Goal: Transaction & Acquisition: Purchase product/service

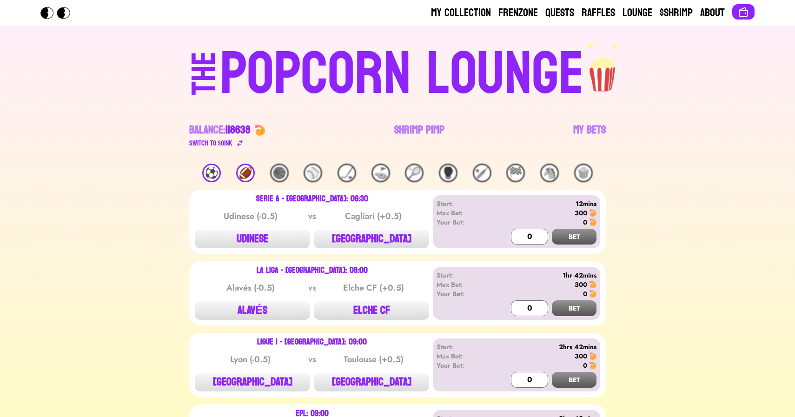
click at [210, 176] on div "⚽️" at bounding box center [211, 173] width 19 height 19
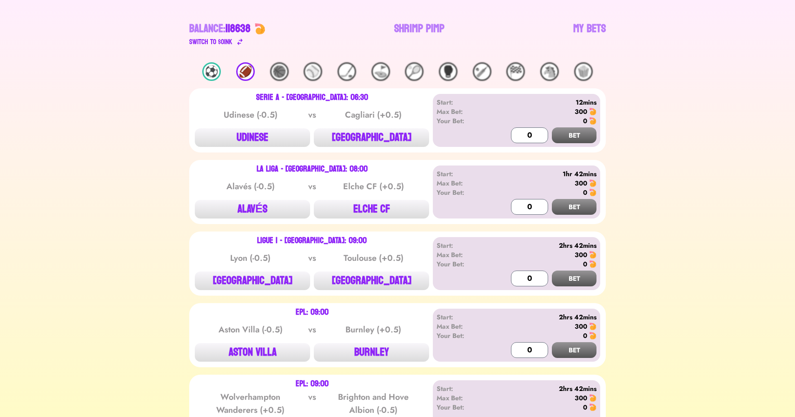
scroll to position [109, 0]
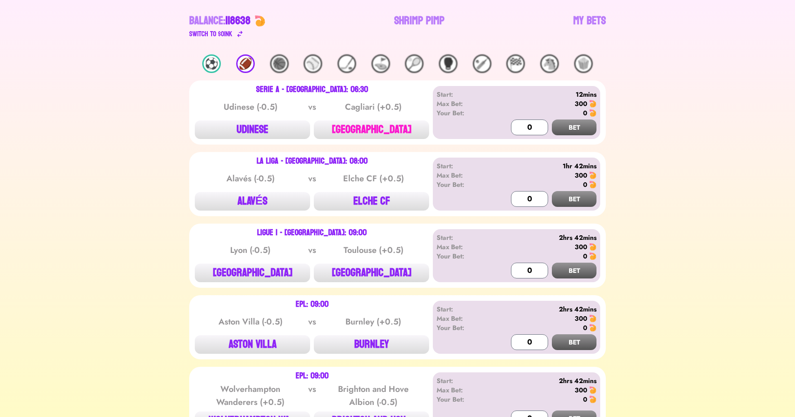
click at [370, 127] on button "[GEOGRAPHIC_DATA]" at bounding box center [371, 129] width 115 height 19
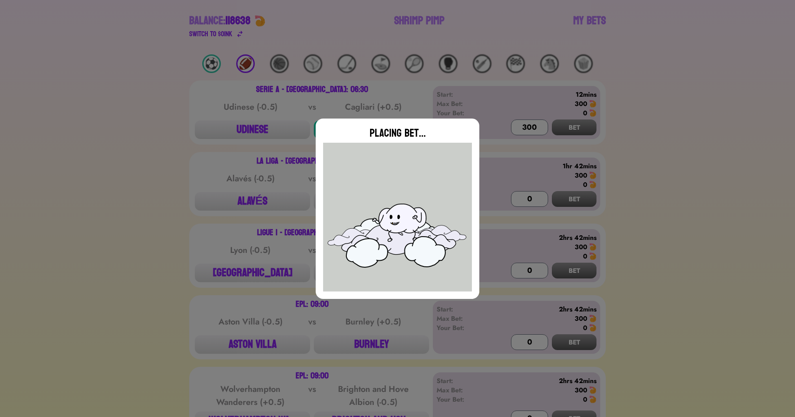
type input "0"
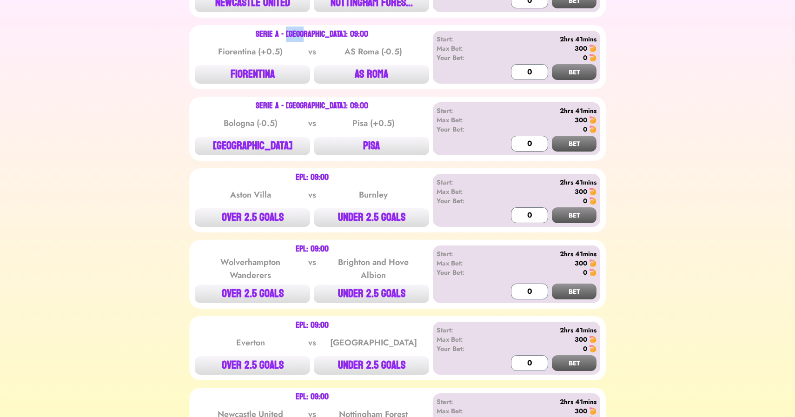
scroll to position [670, 0]
click at [243, 79] on button "FIORENTINA" at bounding box center [252, 74] width 115 height 19
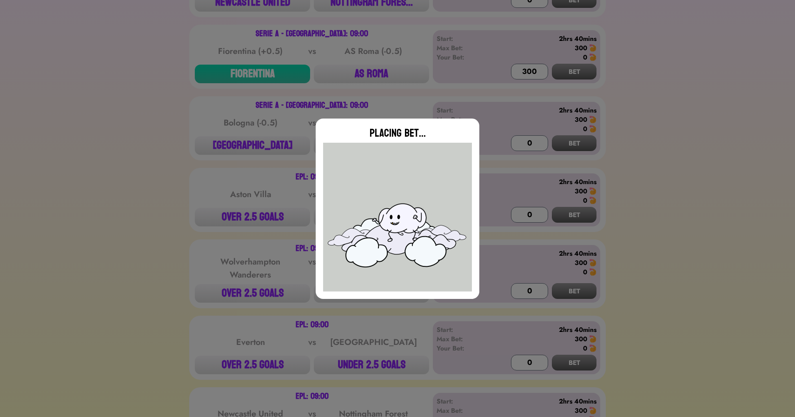
type input "0"
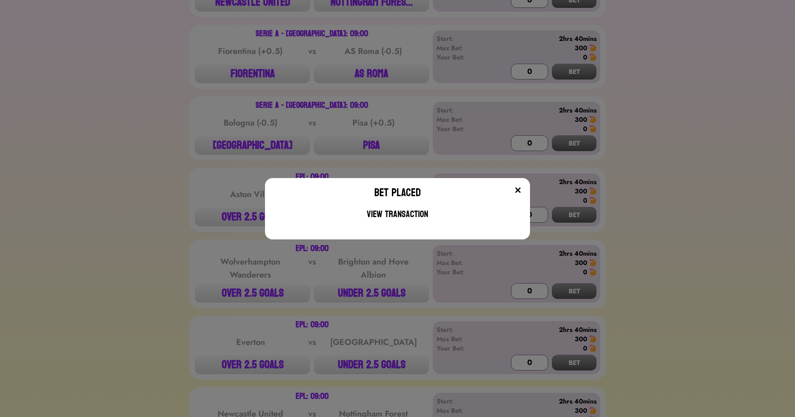
click at [252, 138] on div "Bet Placed View Transaction" at bounding box center [397, 208] width 795 height 417
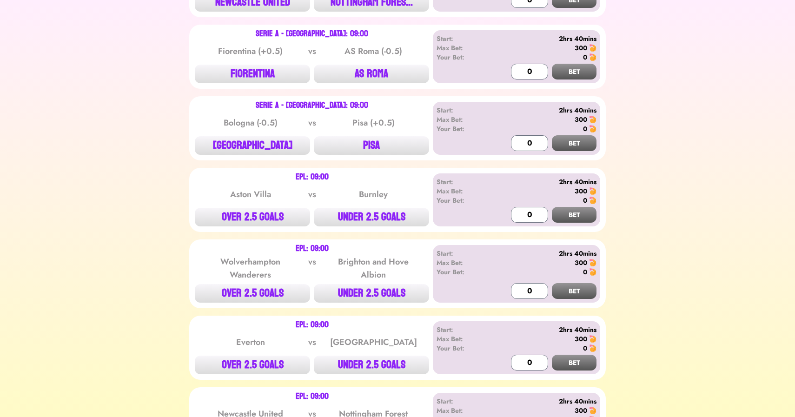
click at [252, 138] on button "[GEOGRAPHIC_DATA]" at bounding box center [252, 145] width 115 height 19
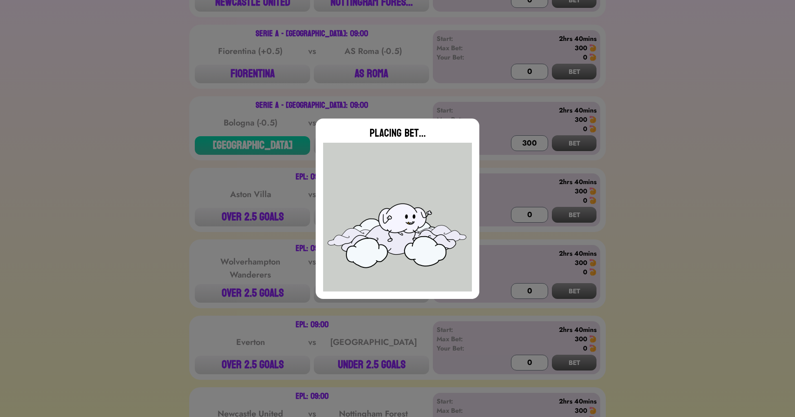
type input "0"
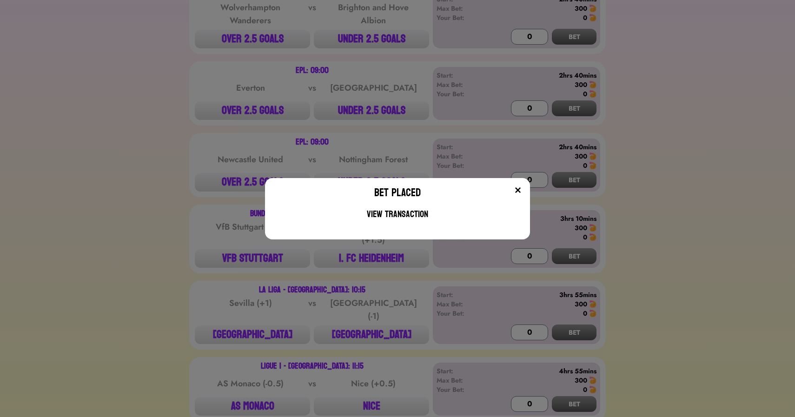
click at [144, 174] on div "Bet Placed View Transaction" at bounding box center [397, 208] width 795 height 417
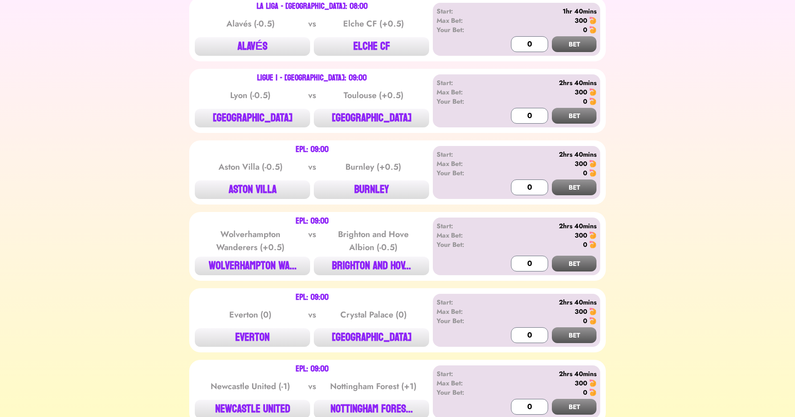
scroll to position [267, 0]
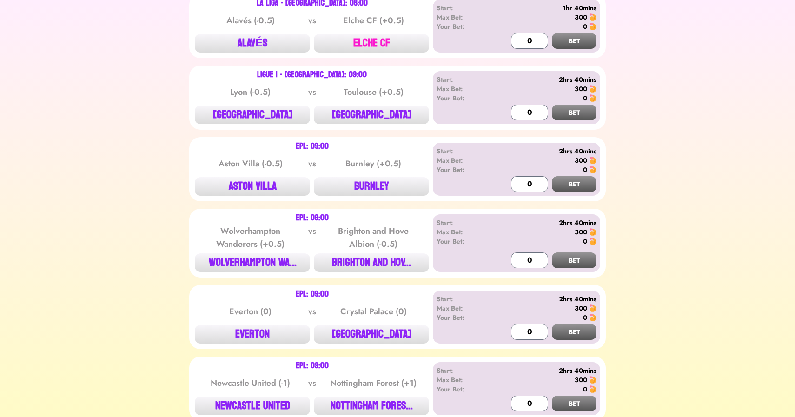
click at [380, 41] on button "ELCHE CF" at bounding box center [371, 43] width 115 height 19
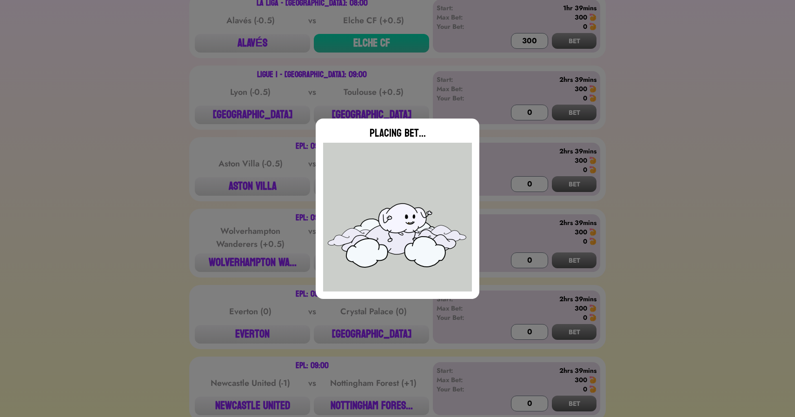
type input "0"
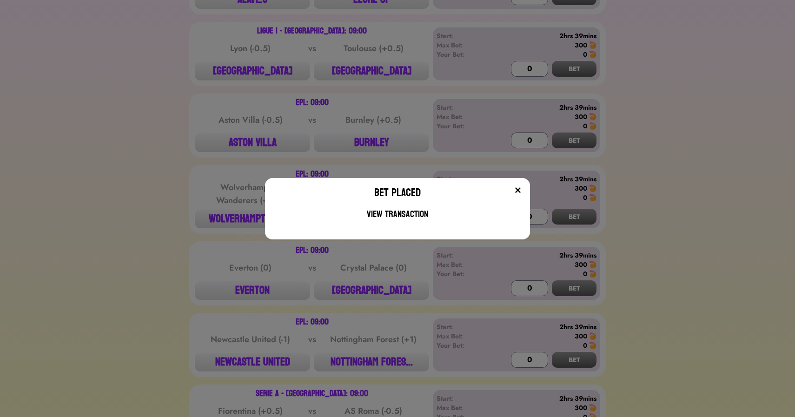
click at [108, 225] on div "Bet Placed View Transaction" at bounding box center [397, 208] width 795 height 417
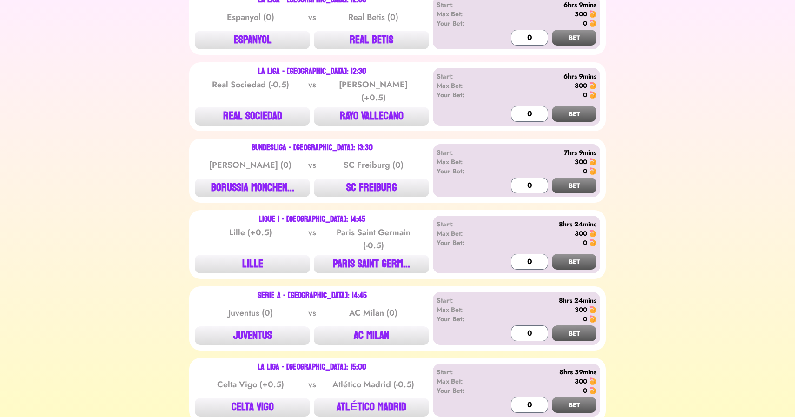
scroll to position [1828, 0]
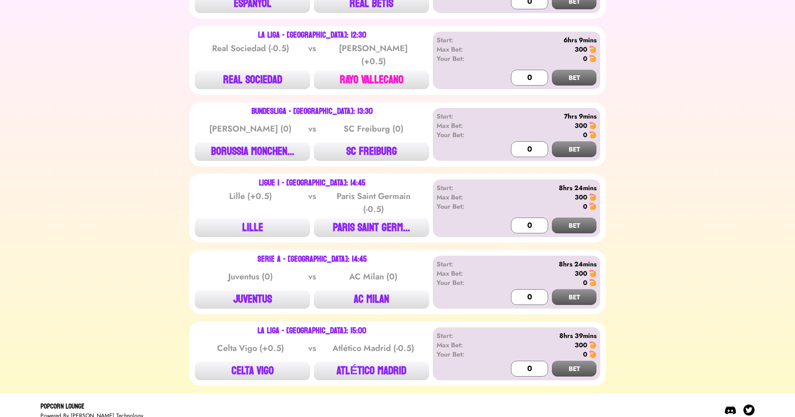
click at [363, 71] on button "RAYO VALLECANO" at bounding box center [371, 80] width 115 height 19
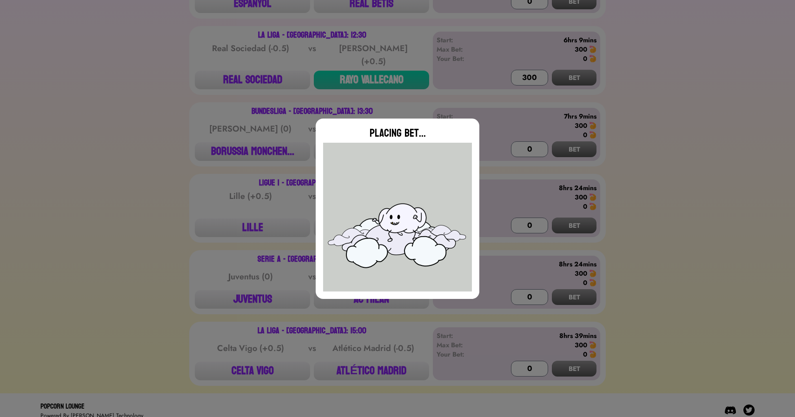
type input "0"
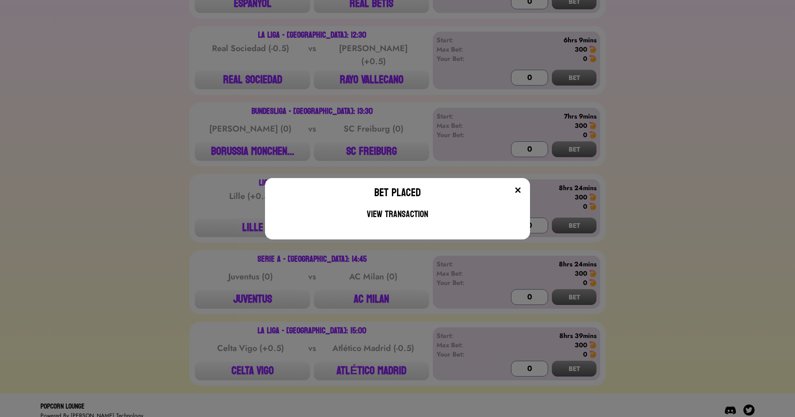
click at [383, 358] on div "Bet Placed View Transaction" at bounding box center [397, 208] width 795 height 417
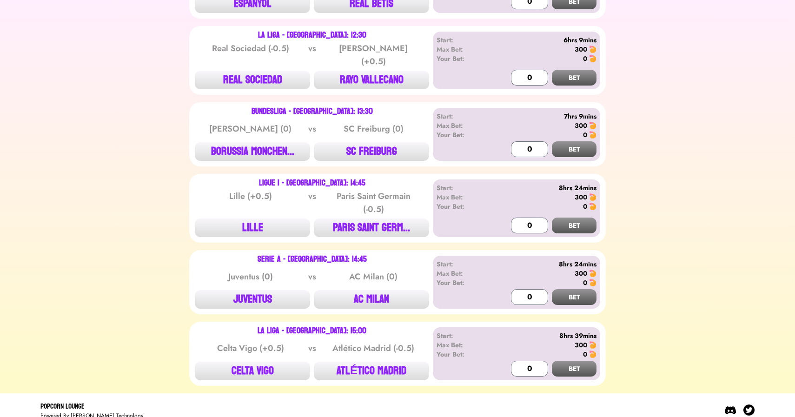
click at [383, 361] on button "ATLÉTICO MADRID" at bounding box center [371, 370] width 115 height 19
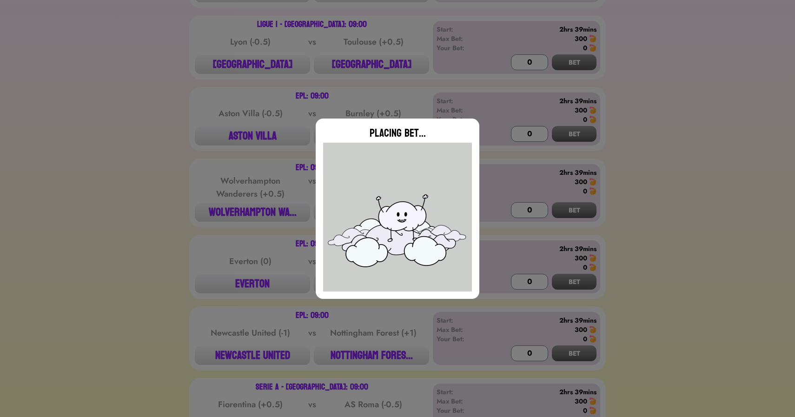
scroll to position [0, 0]
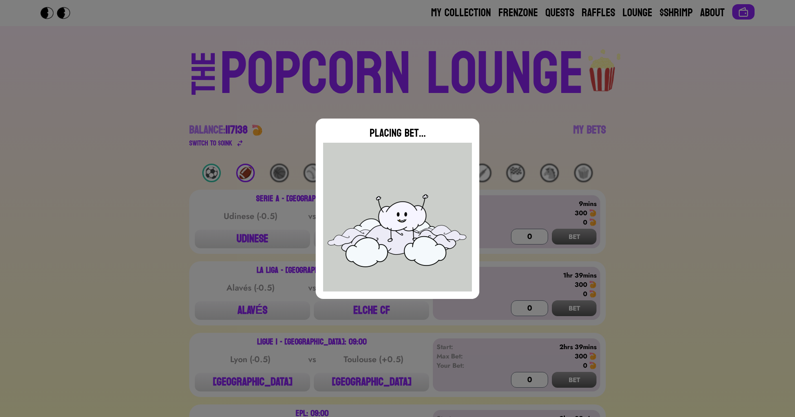
type input "0"
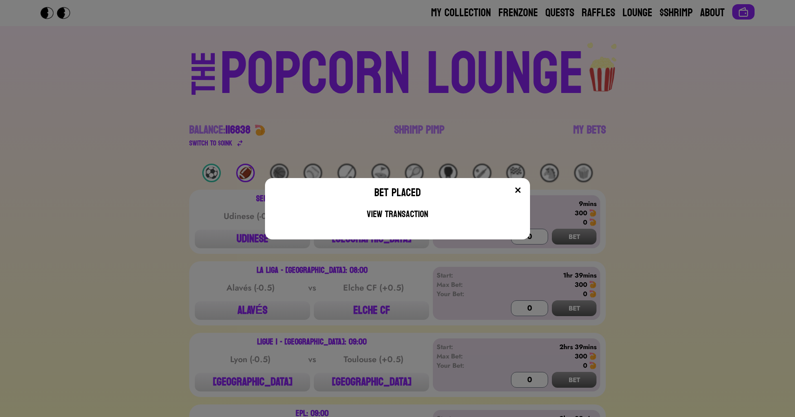
click at [151, 193] on div "Bet Placed View Transaction" at bounding box center [397, 208] width 795 height 417
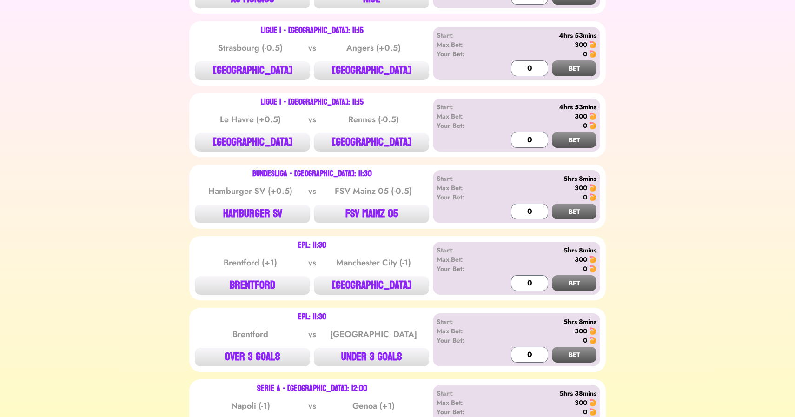
scroll to position [1328, 0]
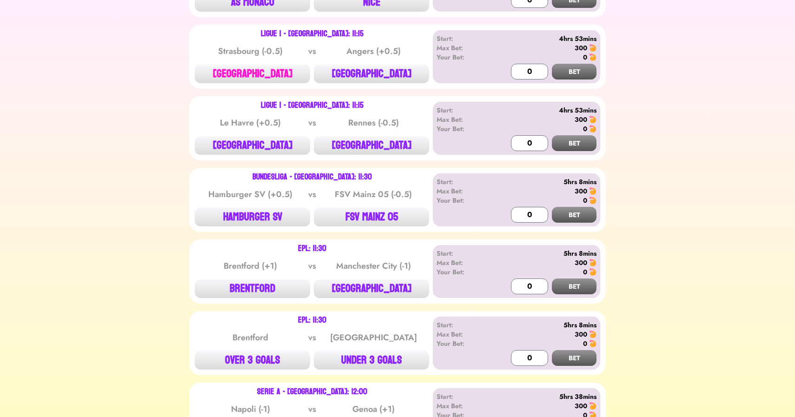
click at [244, 65] on button "[GEOGRAPHIC_DATA]" at bounding box center [252, 74] width 115 height 19
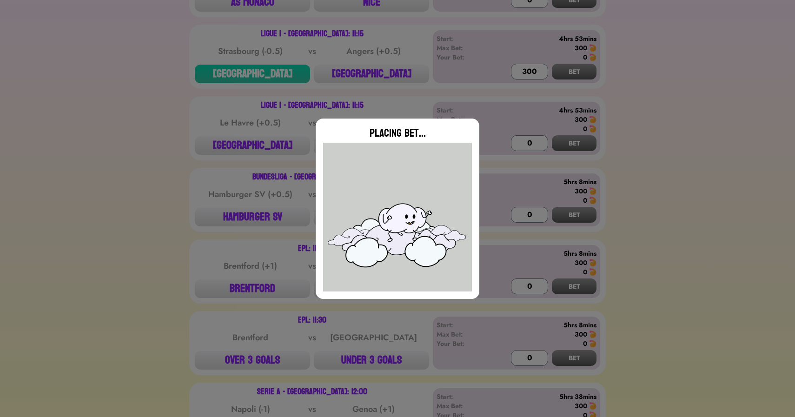
type input "0"
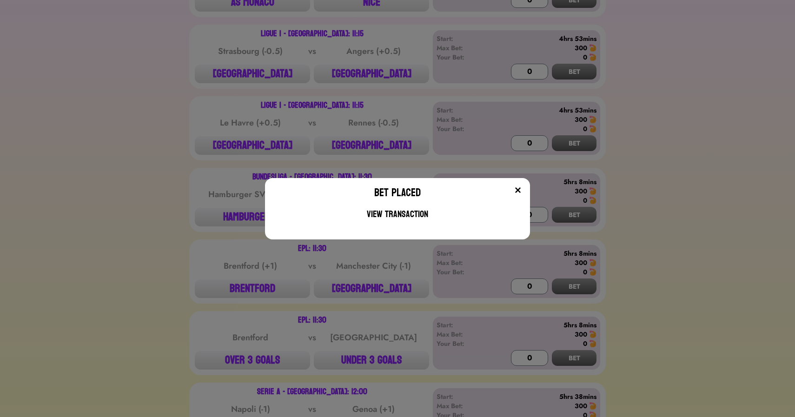
click at [238, 137] on div "Bet Placed View Transaction" at bounding box center [397, 208] width 795 height 417
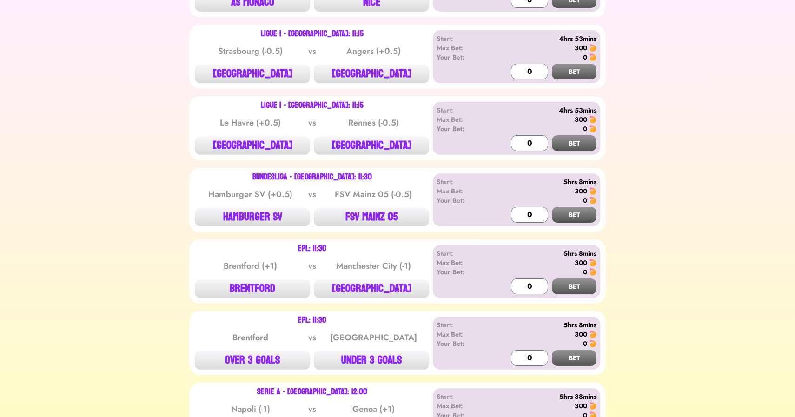
click at [238, 137] on button "[GEOGRAPHIC_DATA]" at bounding box center [252, 145] width 115 height 19
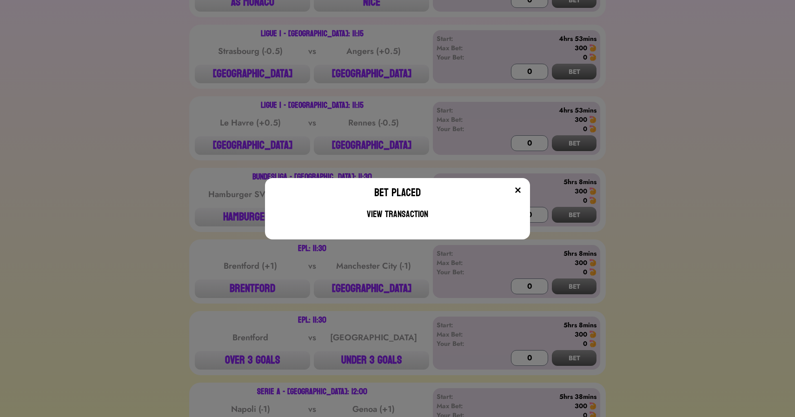
click at [277, 132] on div "Bet Placed View Transaction" at bounding box center [397, 208] width 795 height 417
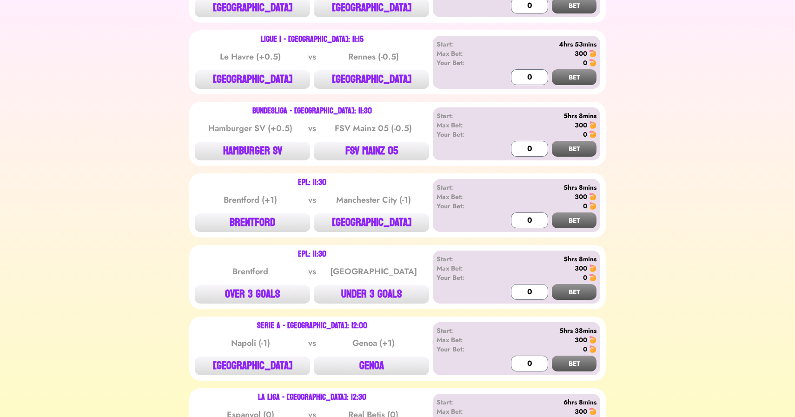
scroll to position [1404, 0]
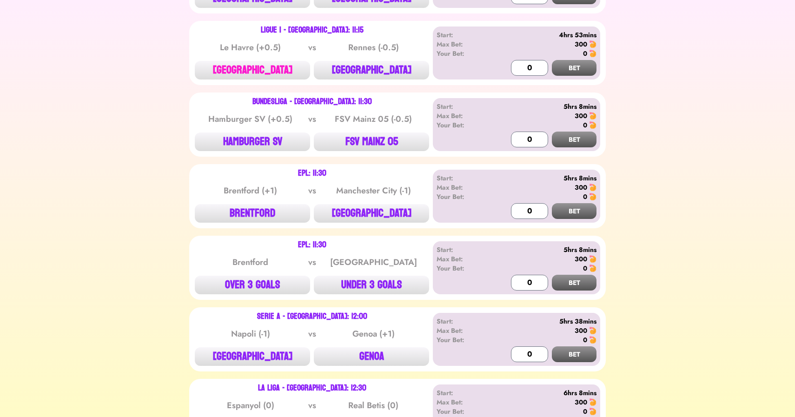
click at [248, 65] on button "[GEOGRAPHIC_DATA]" at bounding box center [252, 70] width 115 height 19
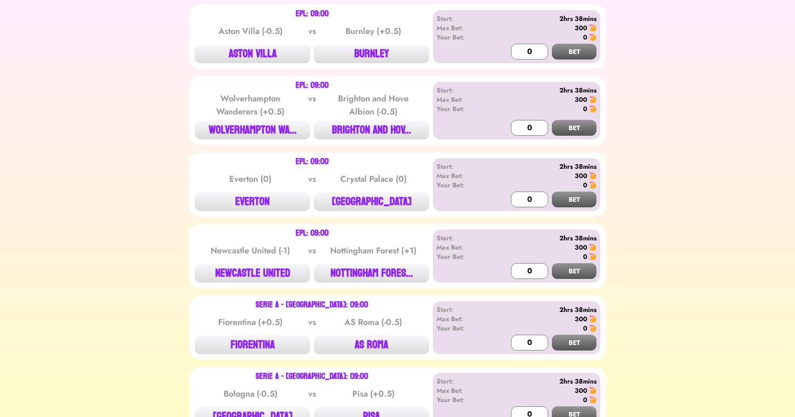
scroll to position [401, 0]
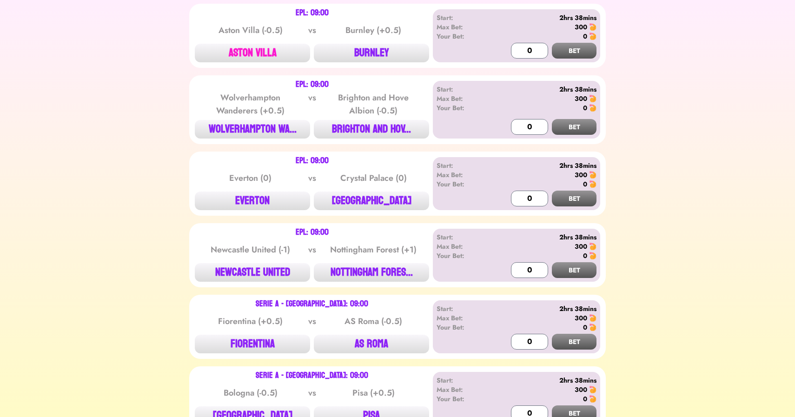
click at [266, 49] on button "ASTON VILLA" at bounding box center [252, 53] width 115 height 19
type input "0"
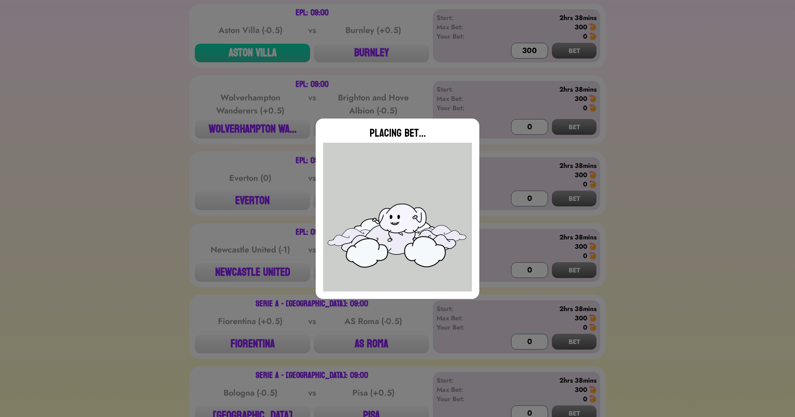
type input "0"
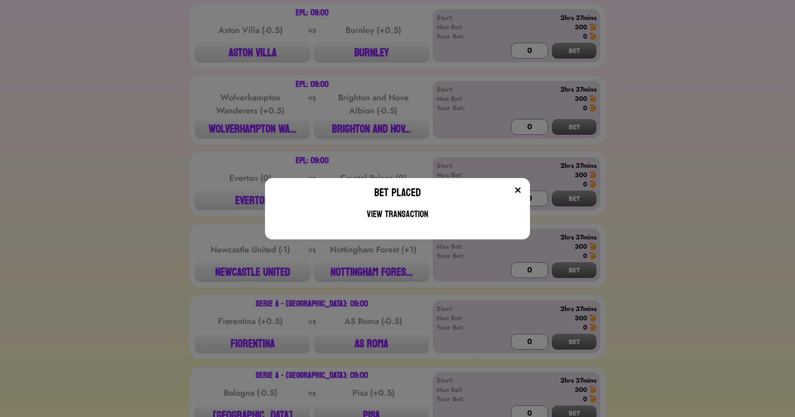
click at [197, 126] on div "Bet Placed View Transaction" at bounding box center [397, 208] width 795 height 417
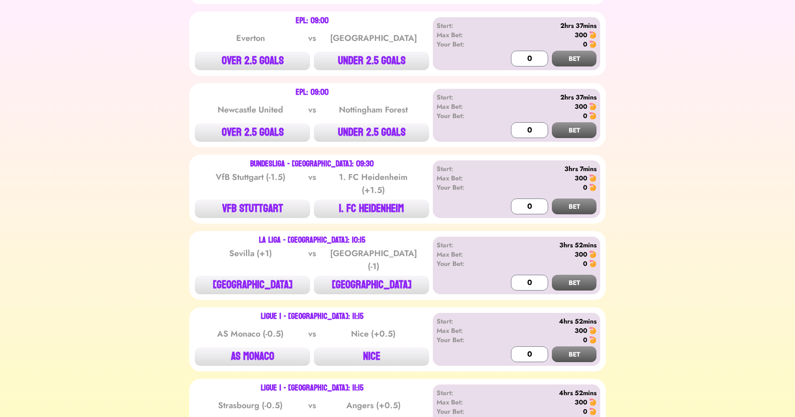
scroll to position [976, 0]
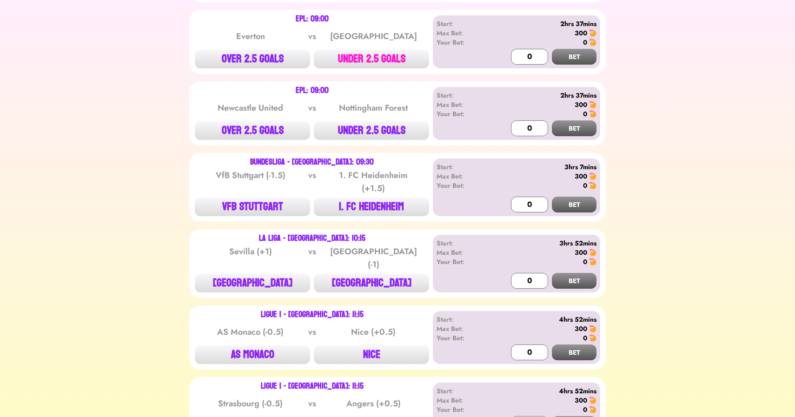
click at [366, 56] on button "UNDER 2.5 GOALS" at bounding box center [371, 59] width 115 height 19
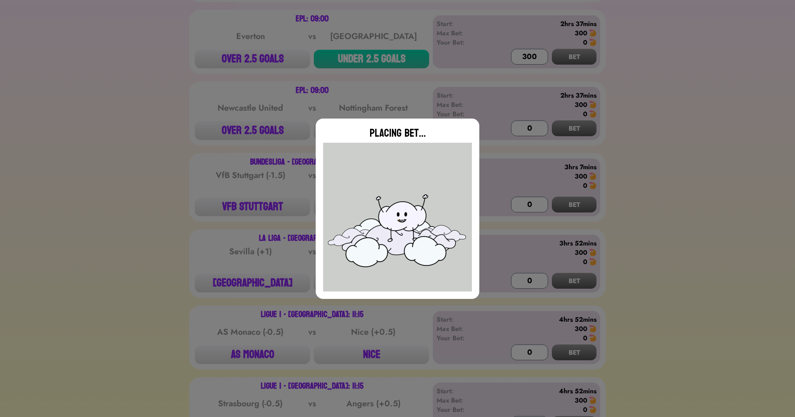
type input "0"
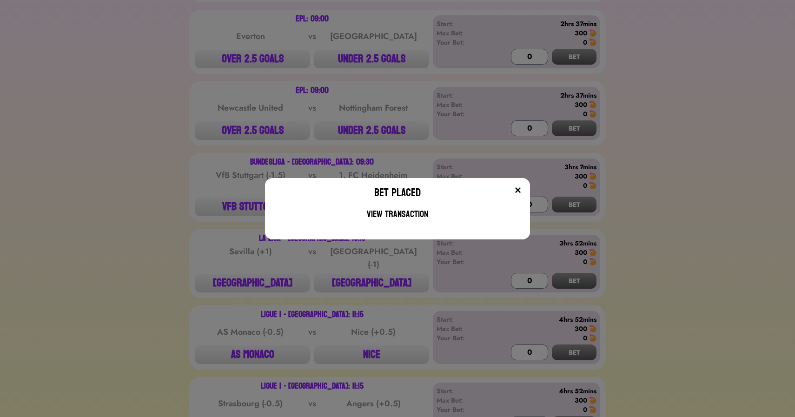
click at [243, 128] on div "Bet Placed View Transaction" at bounding box center [397, 208] width 795 height 417
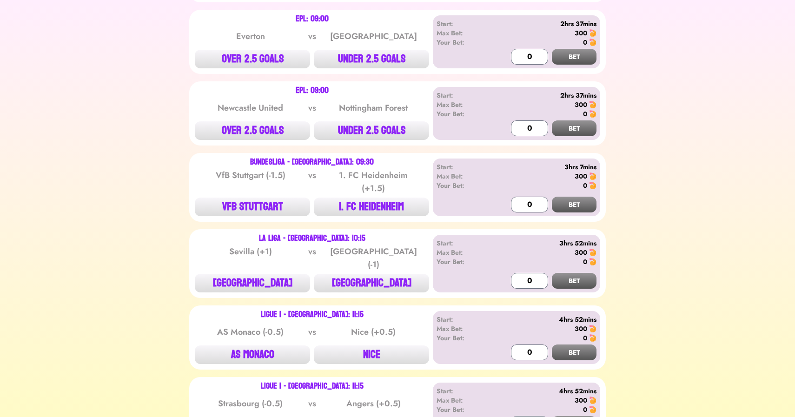
click at [243, 128] on button "OVER 2.5 GOALS" at bounding box center [252, 130] width 115 height 19
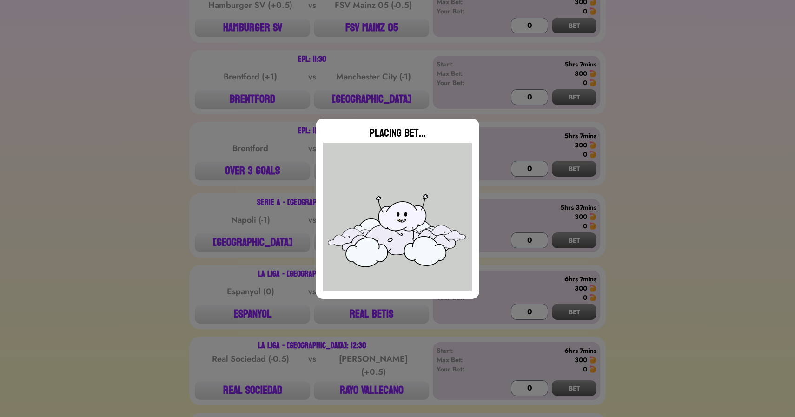
type input "0"
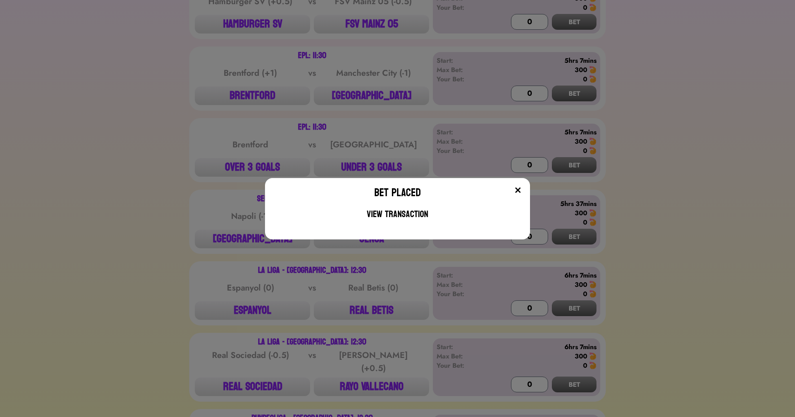
scroll to position [1523, 0]
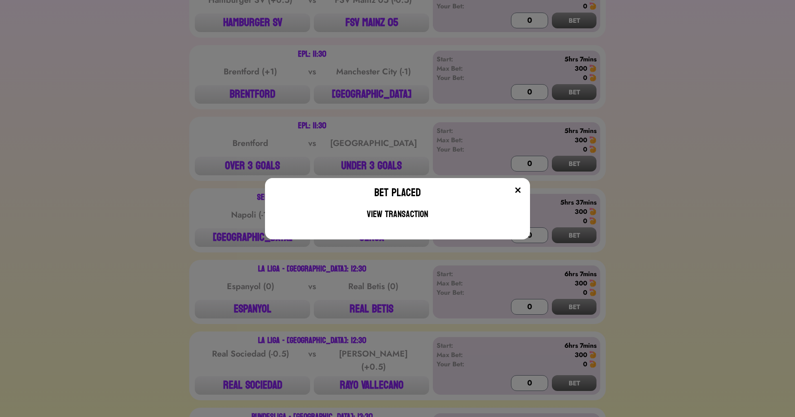
click at [150, 167] on div "Bet Placed View Transaction" at bounding box center [397, 208] width 795 height 417
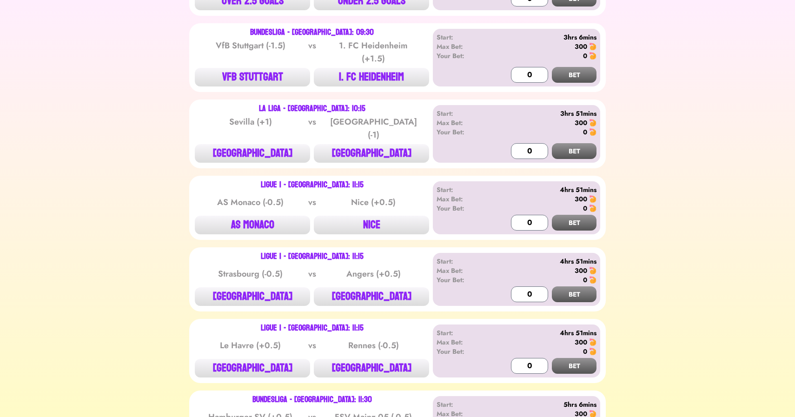
scroll to position [1107, 0]
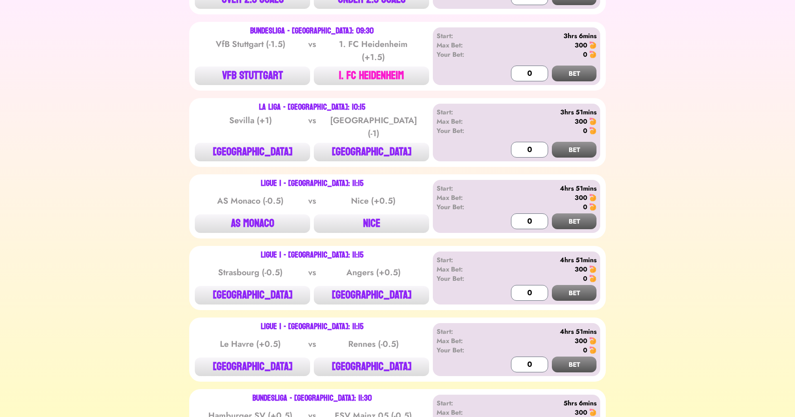
click at [371, 74] on button "1. FC HEIDENHEIM" at bounding box center [371, 75] width 115 height 19
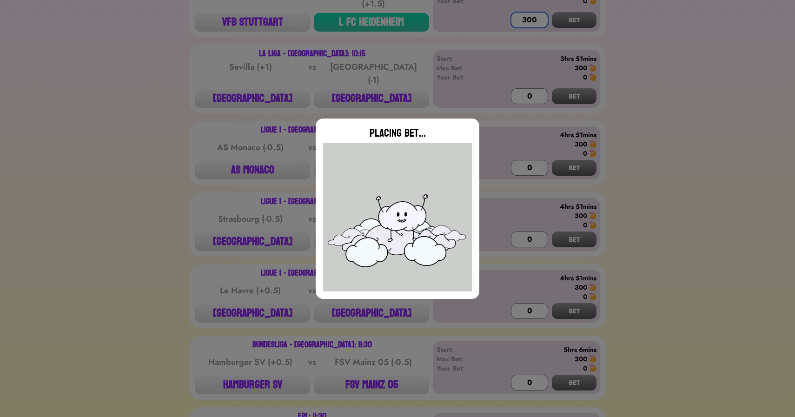
scroll to position [1162, 0]
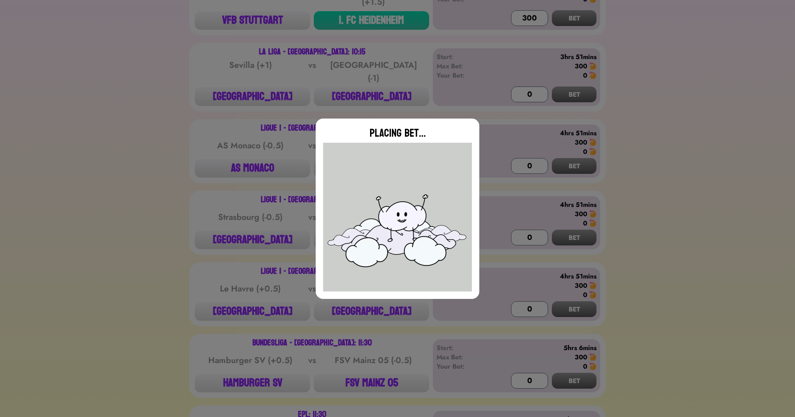
type input "0"
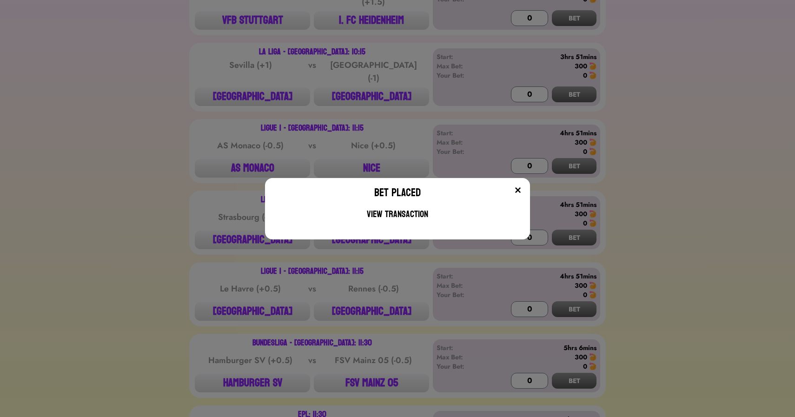
click at [248, 374] on div "Bet Placed View Transaction" at bounding box center [397, 208] width 795 height 417
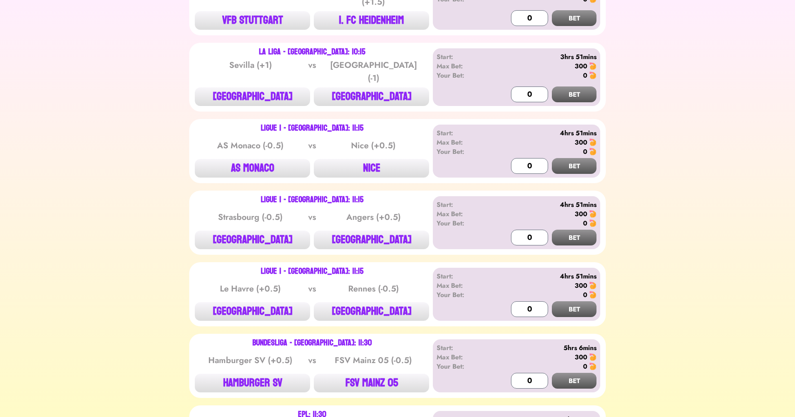
click at [248, 374] on button "HAMBURGER SV" at bounding box center [252, 383] width 115 height 19
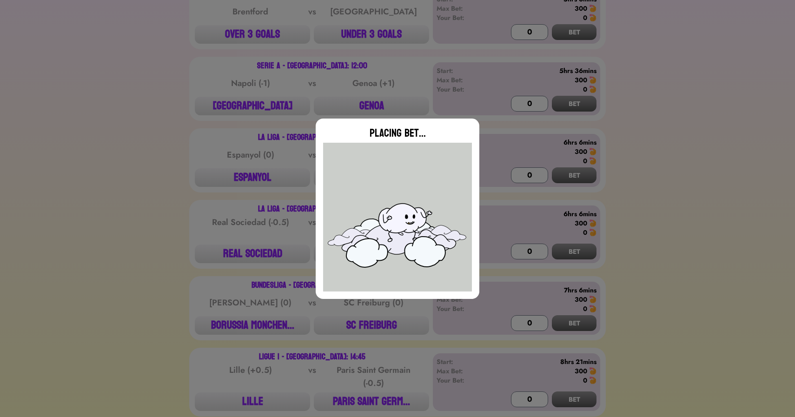
scroll to position [1657, 0]
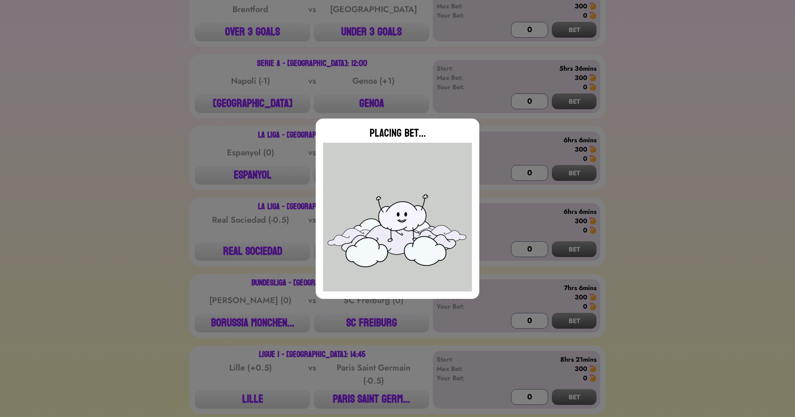
type input "0"
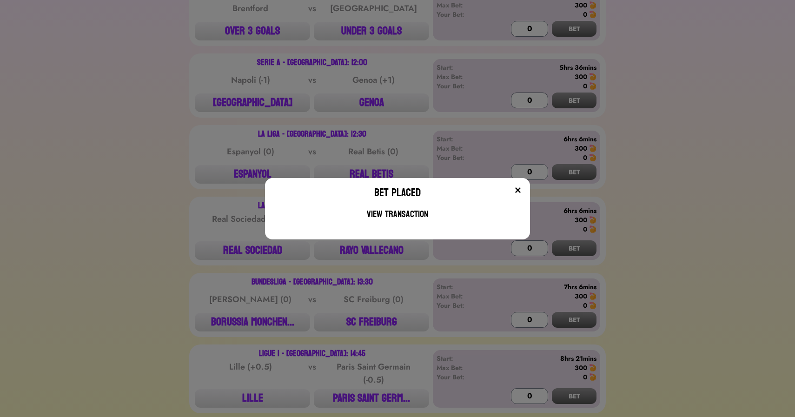
click at [145, 279] on div "Bet Placed View Transaction" at bounding box center [397, 208] width 795 height 417
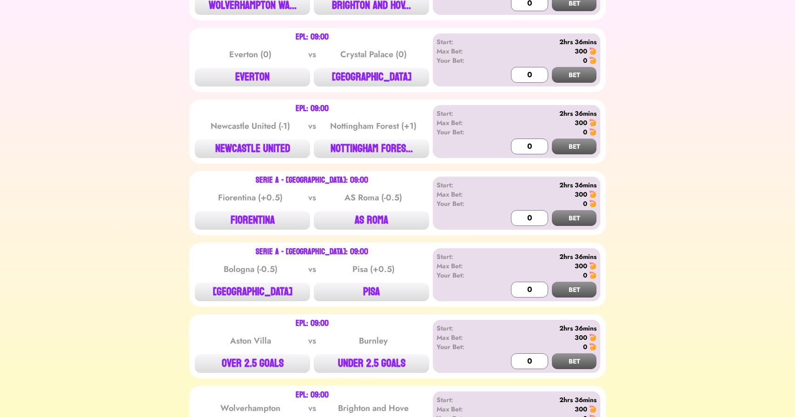
scroll to position [0, 0]
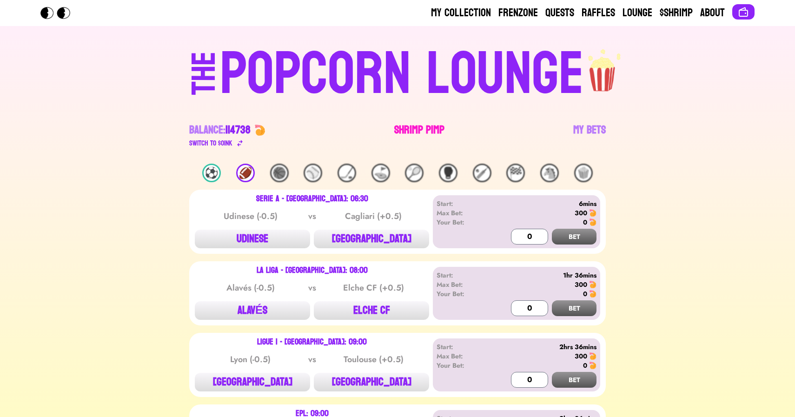
click at [414, 128] on link "Shrimp Pimp" at bounding box center [419, 136] width 50 height 26
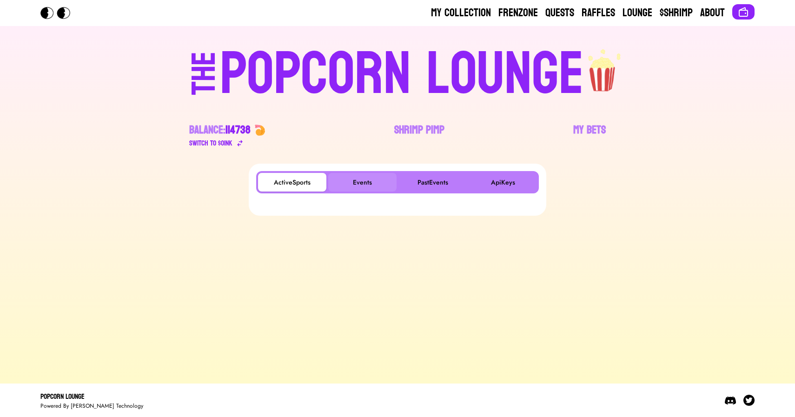
click at [357, 175] on button "Events" at bounding box center [362, 182] width 68 height 19
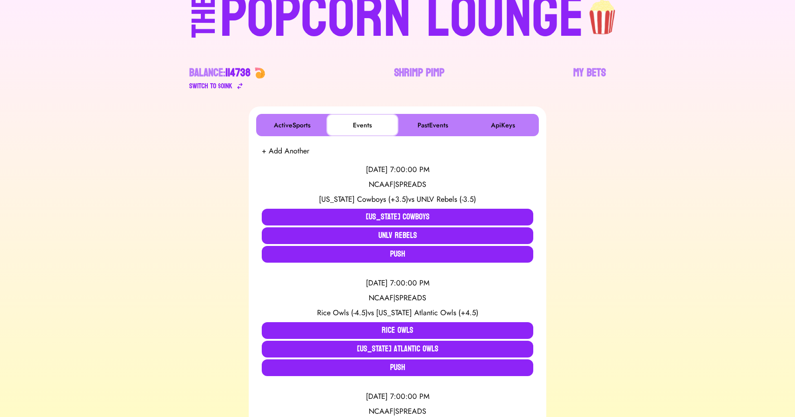
scroll to position [58, 0]
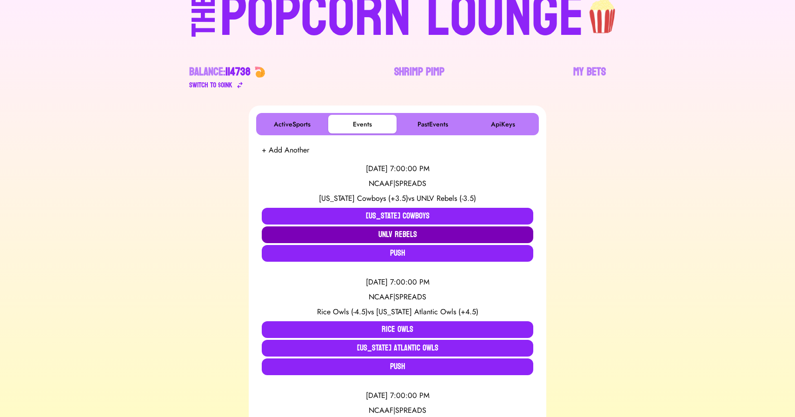
click at [384, 231] on button "UNLV Rebels" at bounding box center [397, 234] width 271 height 17
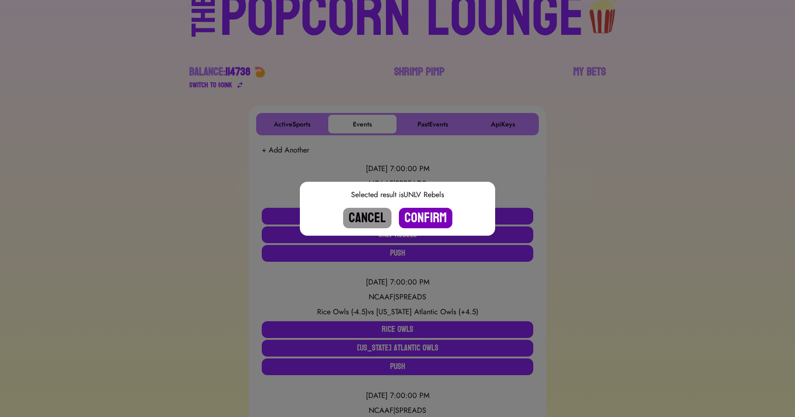
click at [436, 220] on button "Confirm" at bounding box center [425, 218] width 53 height 20
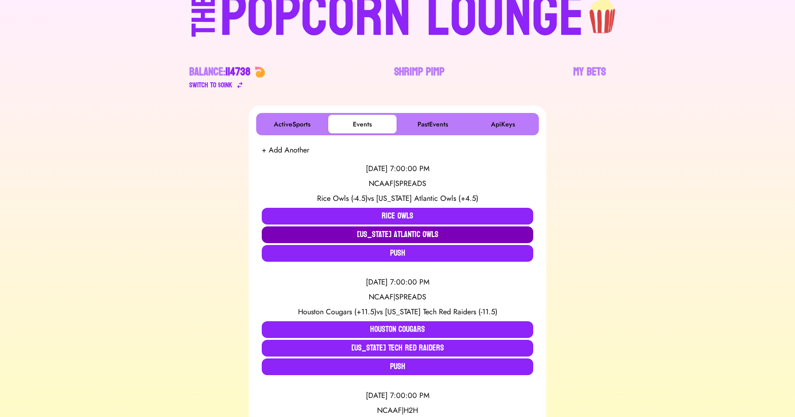
click at [373, 232] on button "Florida Atlantic Owls" at bounding box center [397, 234] width 271 height 17
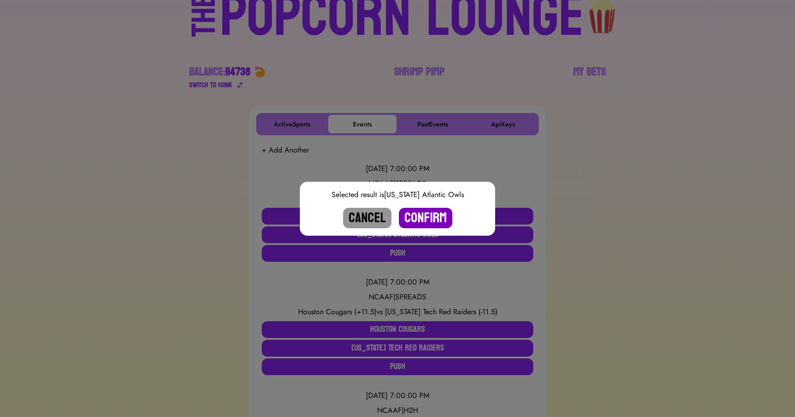
click at [420, 215] on button "Confirm" at bounding box center [425, 218] width 53 height 20
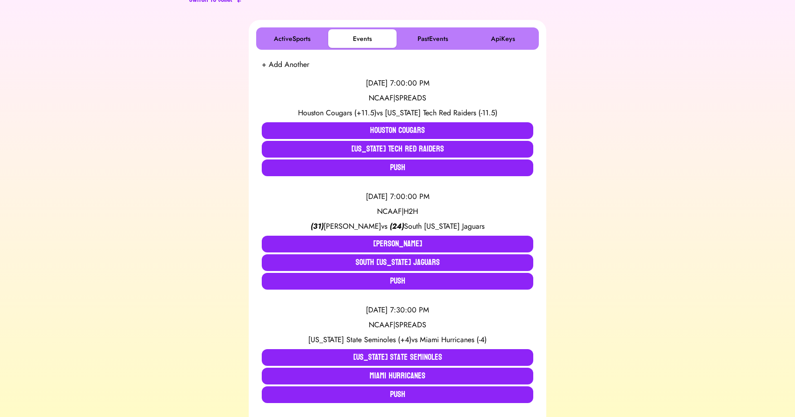
scroll to position [144, 0]
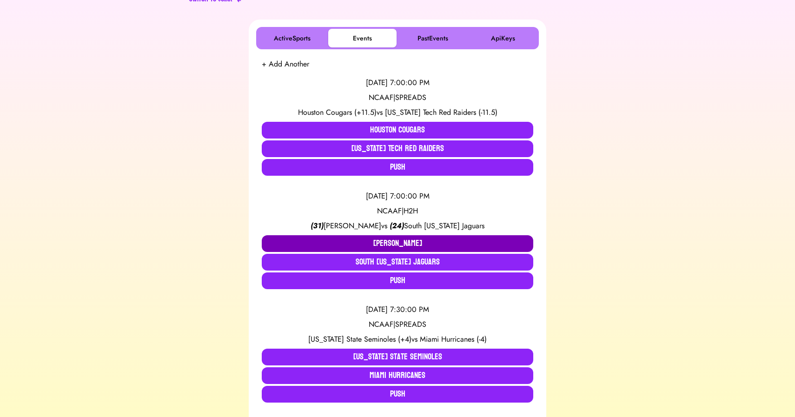
click at [352, 241] on button "Troy Trojans" at bounding box center [397, 243] width 271 height 17
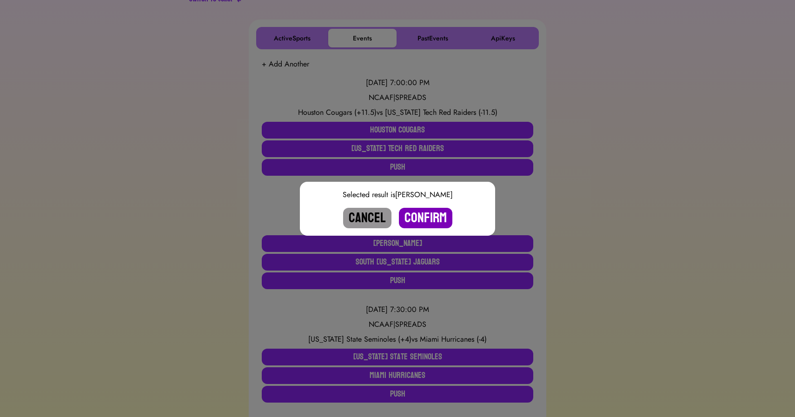
click at [420, 215] on button "Confirm" at bounding box center [425, 218] width 53 height 20
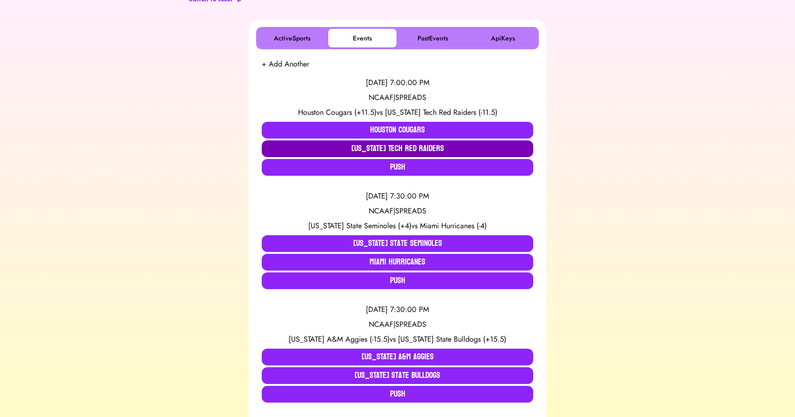
click at [406, 143] on button "Texas Tech Red Raiders" at bounding box center [397, 148] width 271 height 17
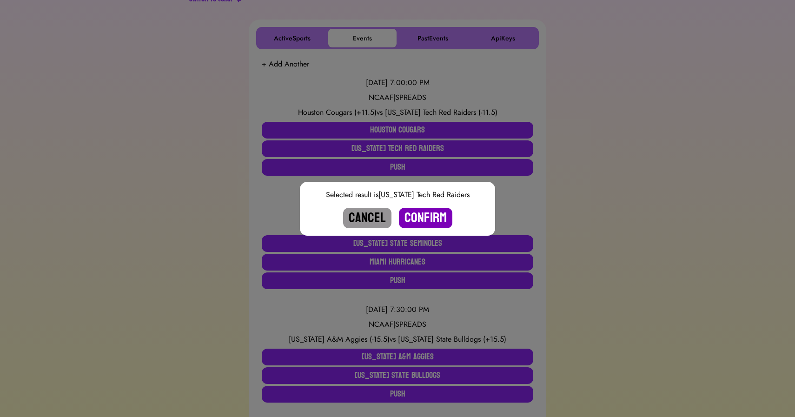
click at [424, 216] on button "Confirm" at bounding box center [425, 218] width 53 height 20
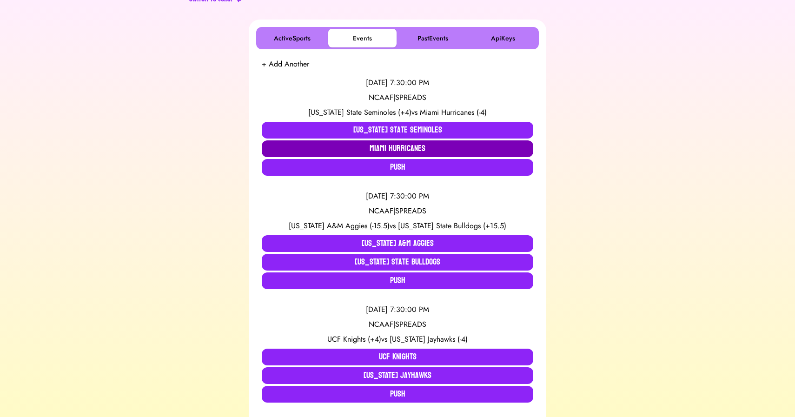
click at [324, 147] on button "Miami Hurricanes" at bounding box center [397, 148] width 271 height 17
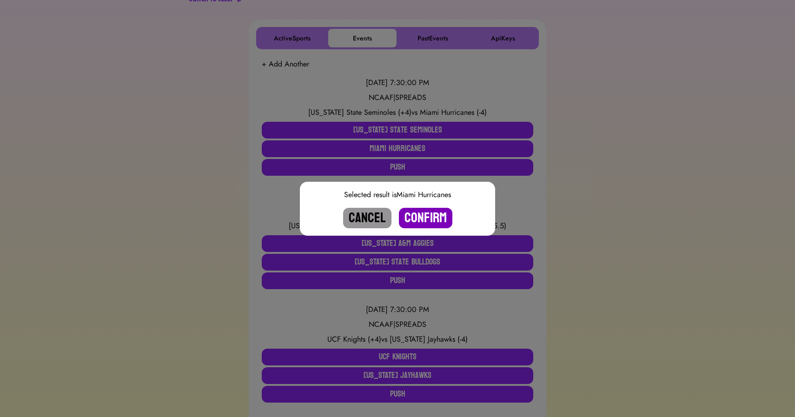
click at [421, 215] on button "Confirm" at bounding box center [425, 218] width 53 height 20
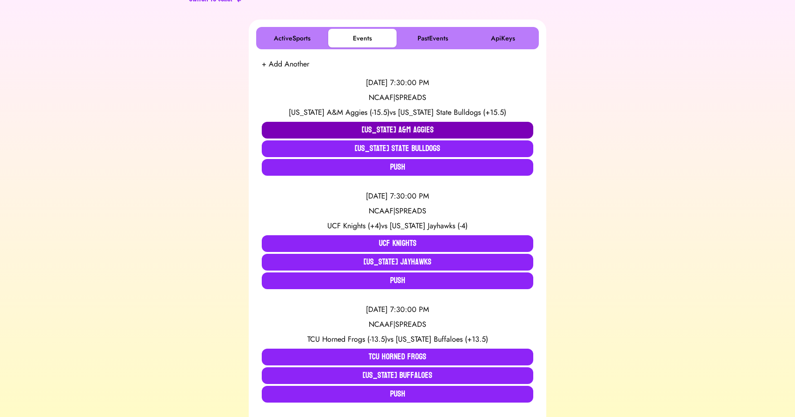
click at [387, 129] on button "Texas A&M Aggies" at bounding box center [397, 130] width 271 height 17
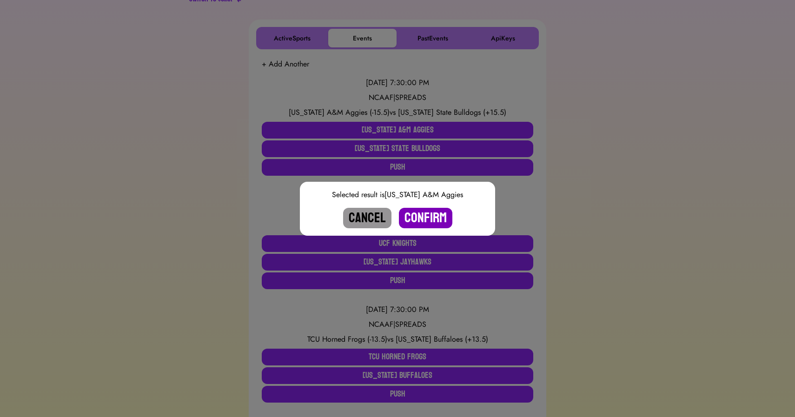
click at [422, 216] on button "Confirm" at bounding box center [425, 218] width 53 height 20
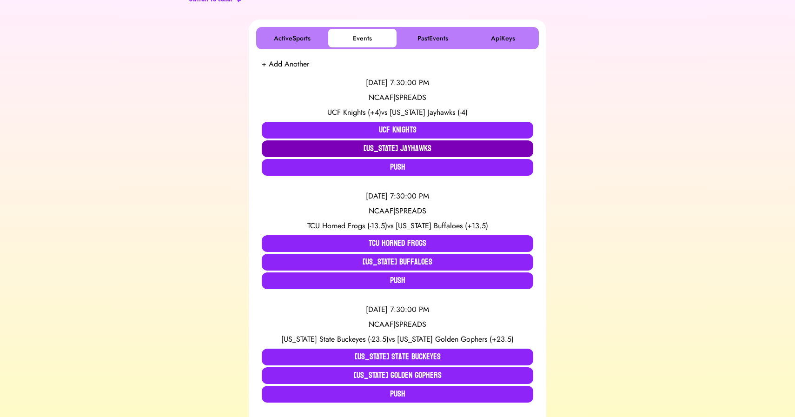
click at [373, 144] on button "Kansas Jayhawks" at bounding box center [397, 148] width 271 height 17
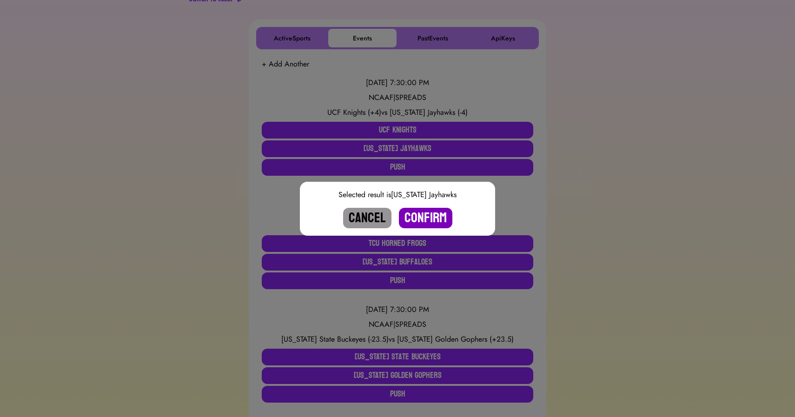
click at [422, 217] on button "Confirm" at bounding box center [425, 218] width 53 height 20
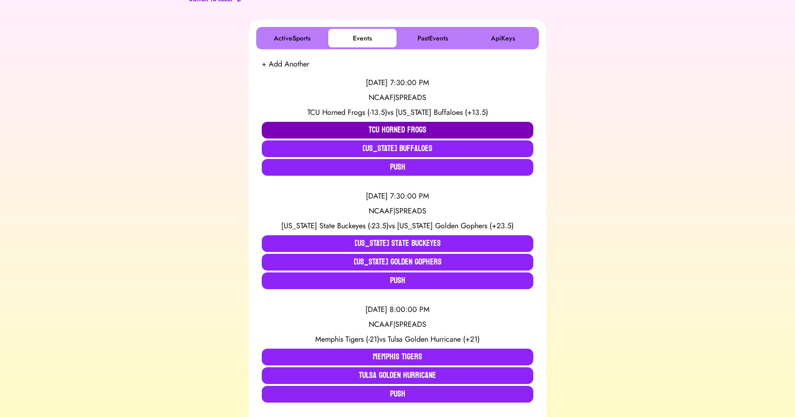
click at [315, 128] on button "TCU Horned Frogs" at bounding box center [397, 130] width 271 height 17
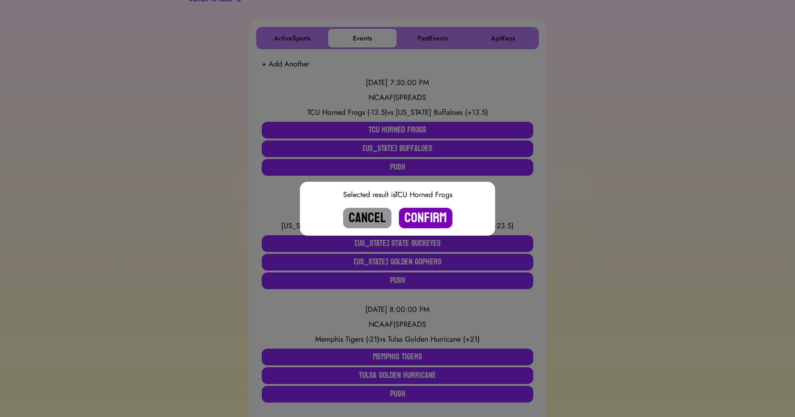
click at [414, 214] on button "Confirm" at bounding box center [425, 218] width 53 height 20
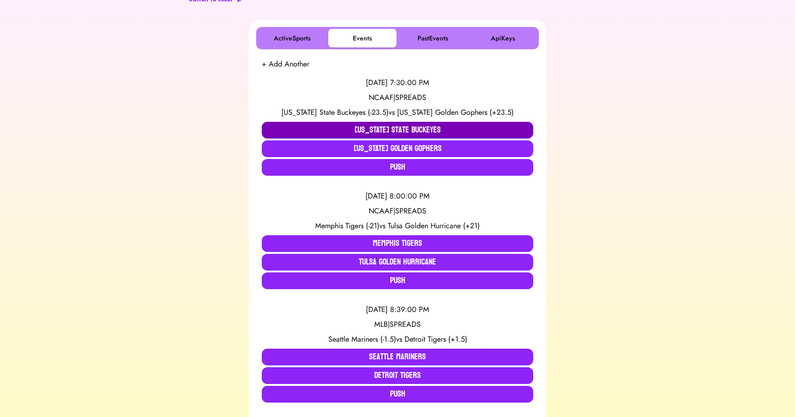
click at [378, 125] on button "Ohio State Buckeyes" at bounding box center [397, 130] width 271 height 17
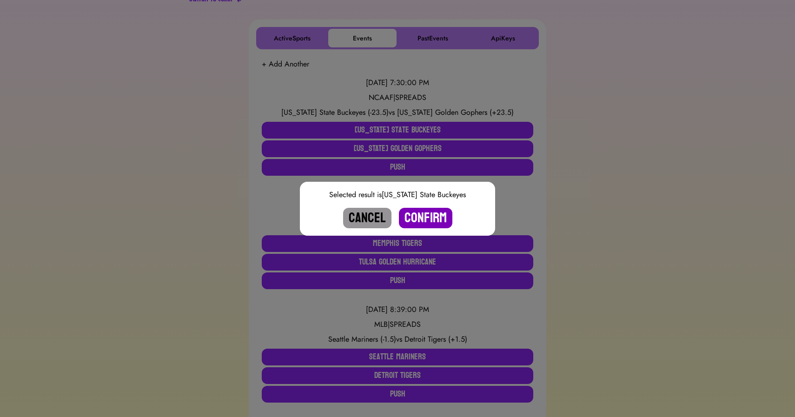
click at [427, 217] on button "Confirm" at bounding box center [425, 218] width 53 height 20
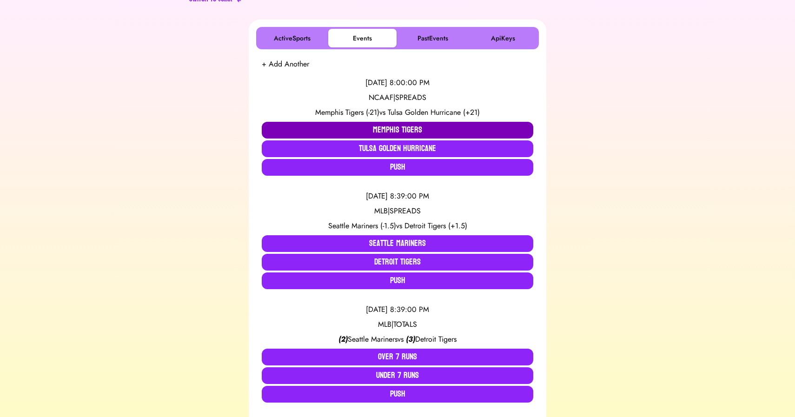
click at [349, 125] on button "Memphis Tigers" at bounding box center [397, 130] width 271 height 17
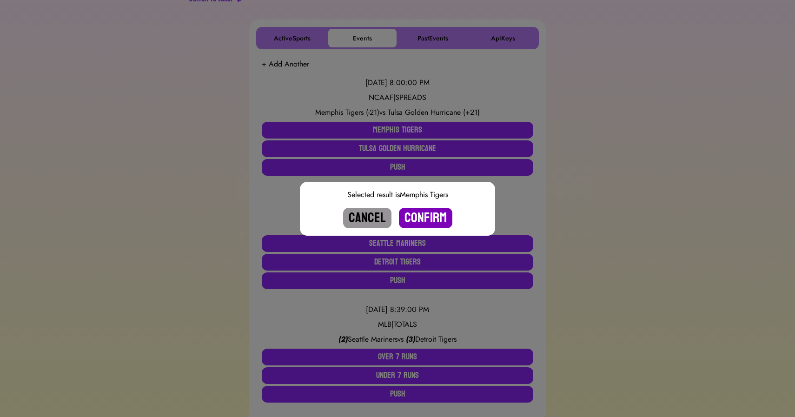
click at [424, 215] on button "Confirm" at bounding box center [425, 218] width 53 height 20
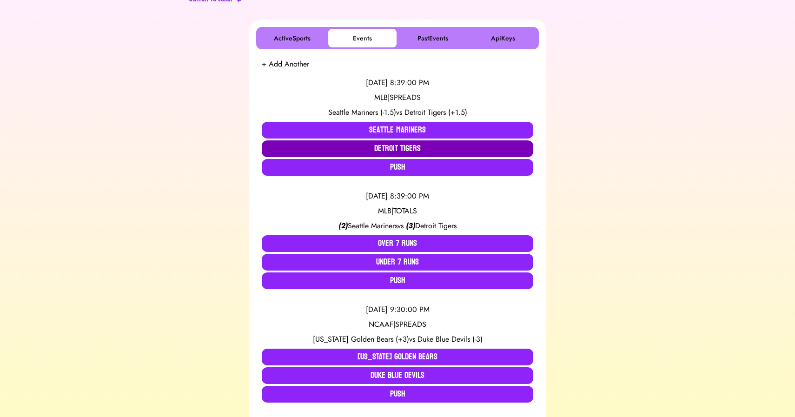
click at [397, 152] on button "Detroit Tigers" at bounding box center [397, 148] width 271 height 17
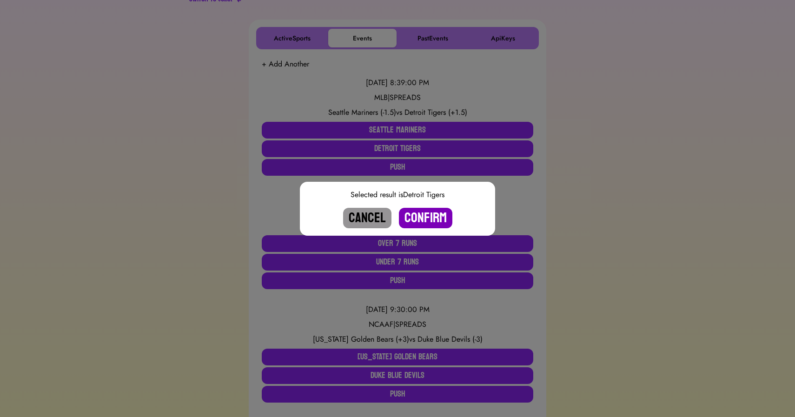
click at [433, 221] on button "Confirm" at bounding box center [425, 218] width 53 height 20
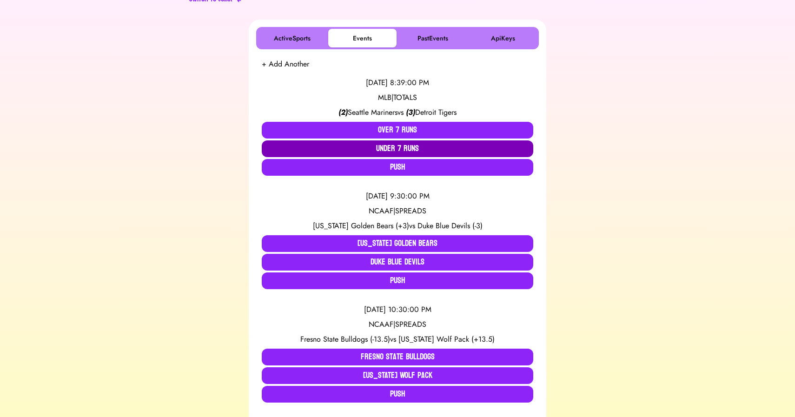
click at [397, 147] on button "Under 7 Runs" at bounding box center [397, 148] width 271 height 17
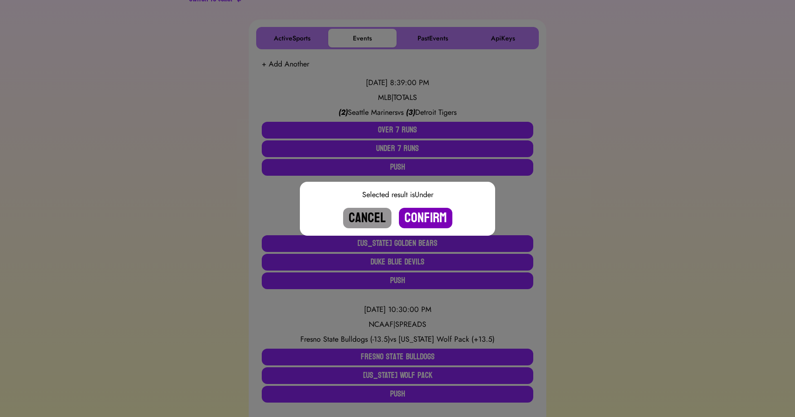
click at [419, 218] on button "Confirm" at bounding box center [425, 218] width 53 height 20
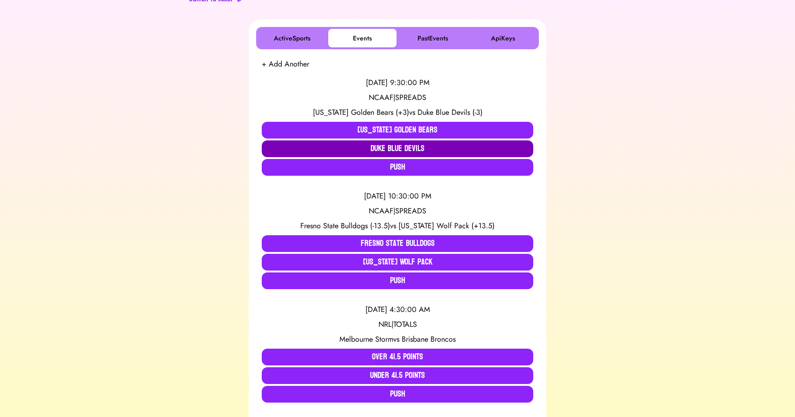
click at [371, 142] on button "Duke Blue Devils" at bounding box center [397, 148] width 271 height 17
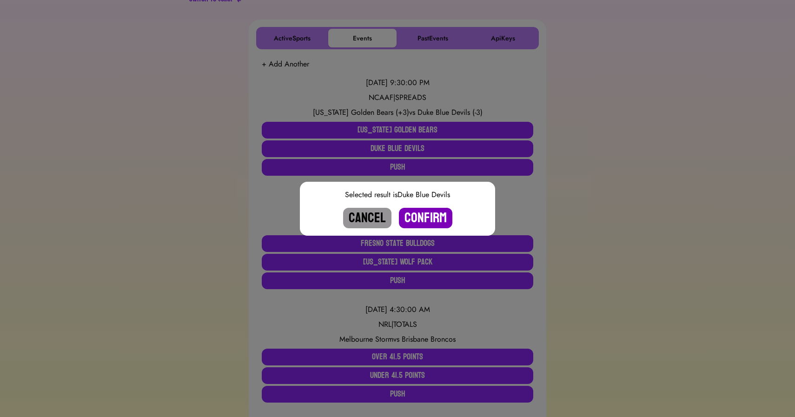
click at [437, 216] on button "Confirm" at bounding box center [425, 218] width 53 height 20
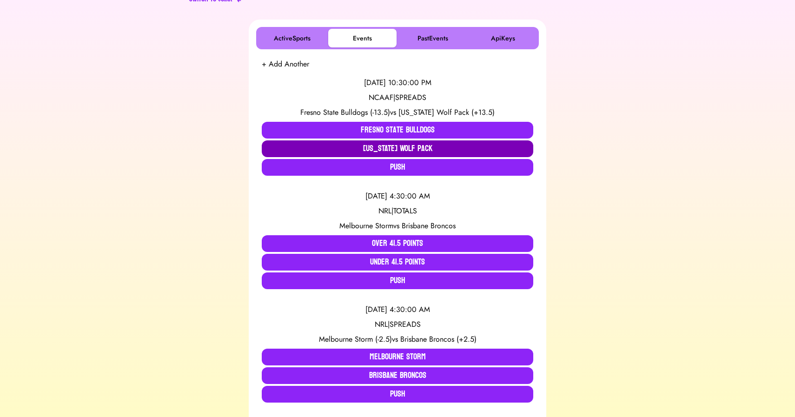
click at [354, 148] on button "Nevada Wolf Pack" at bounding box center [397, 148] width 271 height 17
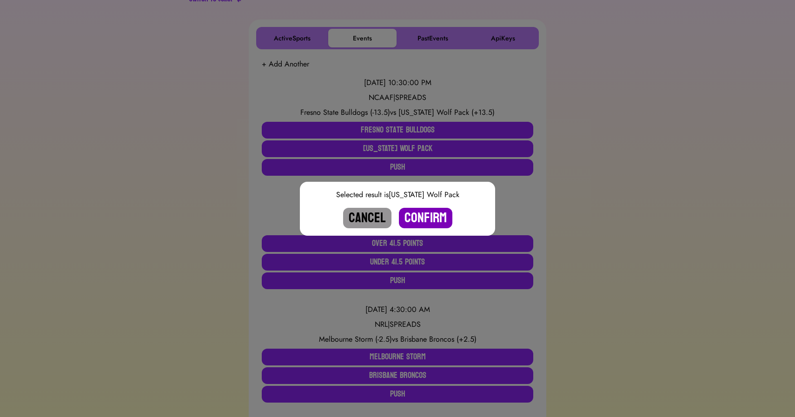
click at [424, 215] on button "Confirm" at bounding box center [425, 218] width 53 height 20
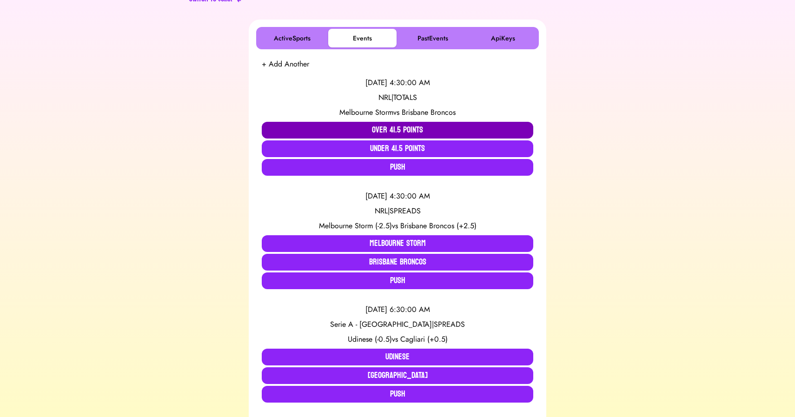
click at [306, 127] on button "Over 41.5 Points" at bounding box center [397, 130] width 271 height 17
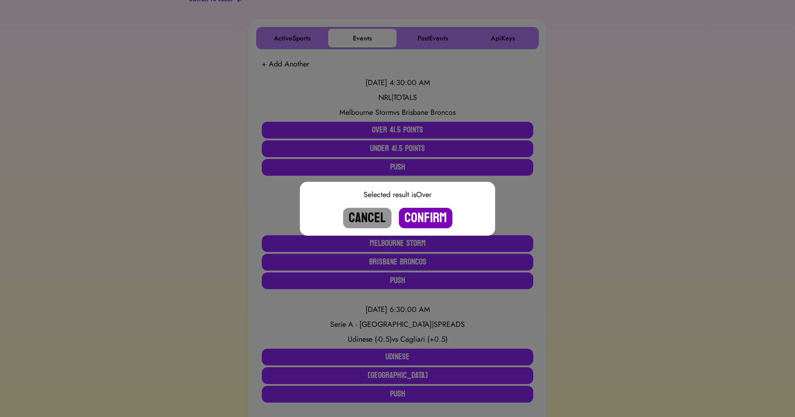
click at [427, 216] on button "Confirm" at bounding box center [425, 218] width 53 height 20
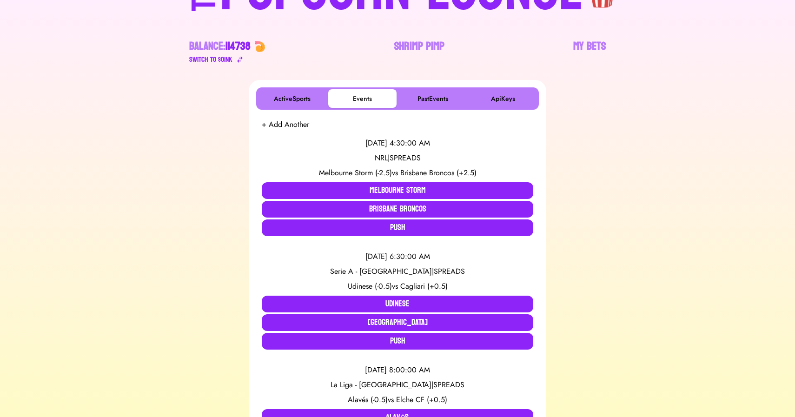
scroll to position [0, 0]
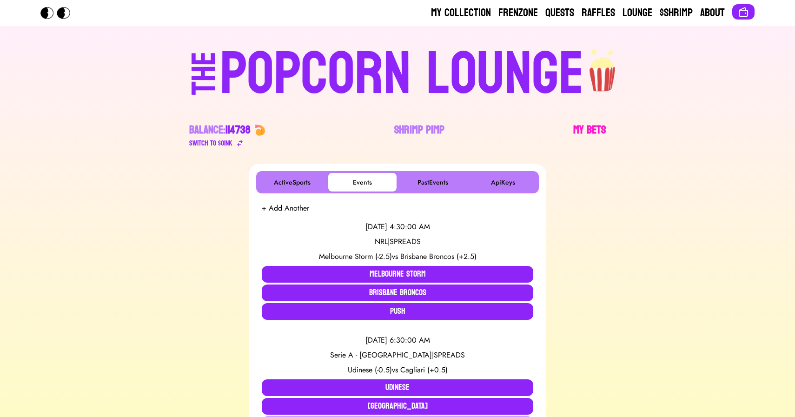
click at [582, 124] on link "My Bets" at bounding box center [589, 136] width 33 height 26
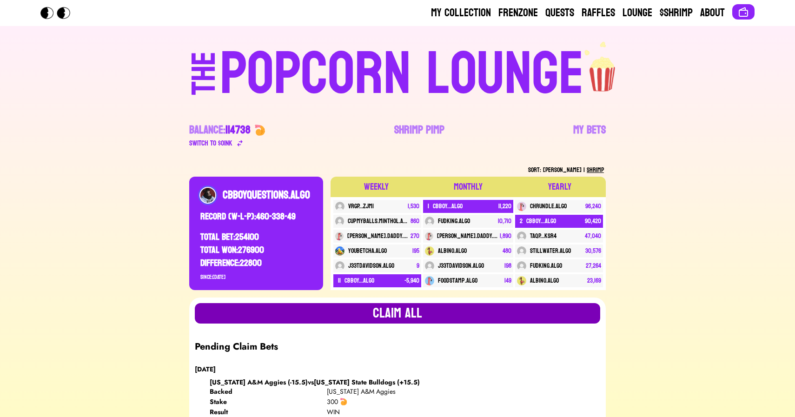
click at [403, 311] on button "Claim all" at bounding box center [397, 313] width 405 height 20
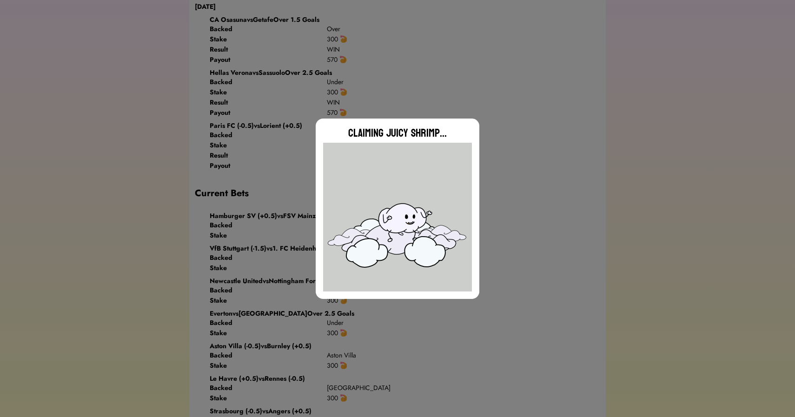
scroll to position [832, 0]
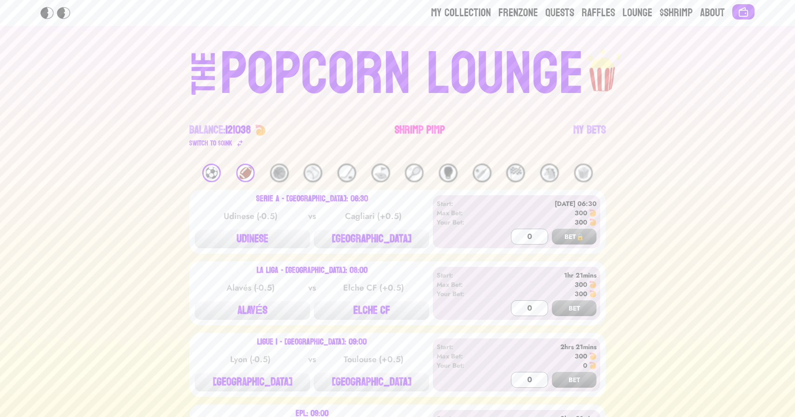
click at [407, 123] on link "Shrimp Pimp" at bounding box center [419, 136] width 50 height 26
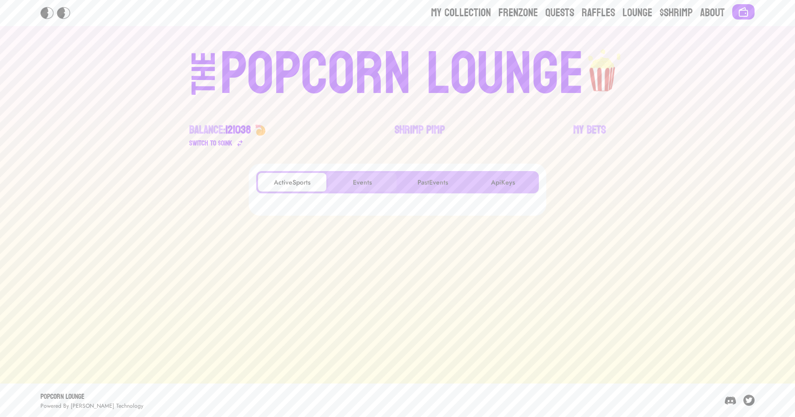
click at [362, 177] on button "Events" at bounding box center [362, 182] width 68 height 19
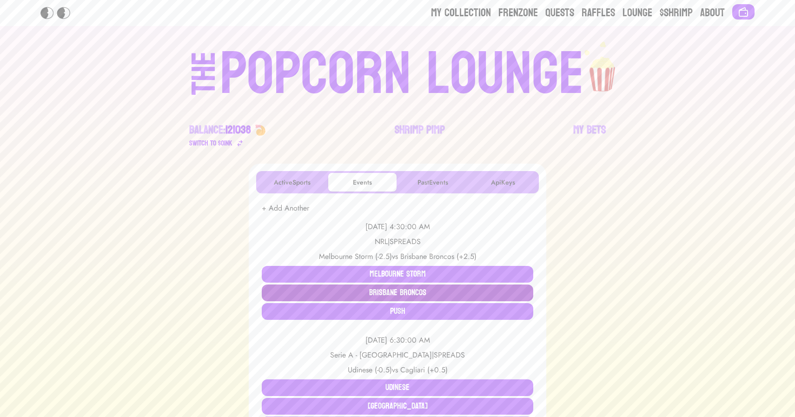
click at [377, 299] on button "Brisbane Broncos" at bounding box center [397, 292] width 271 height 17
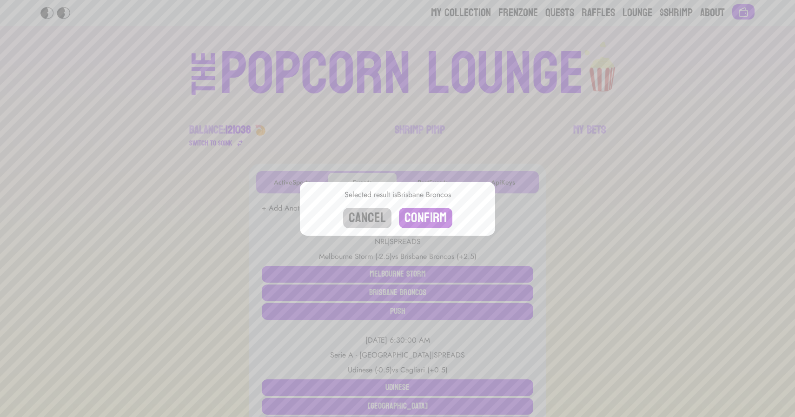
click at [421, 215] on button "Confirm" at bounding box center [425, 218] width 53 height 20
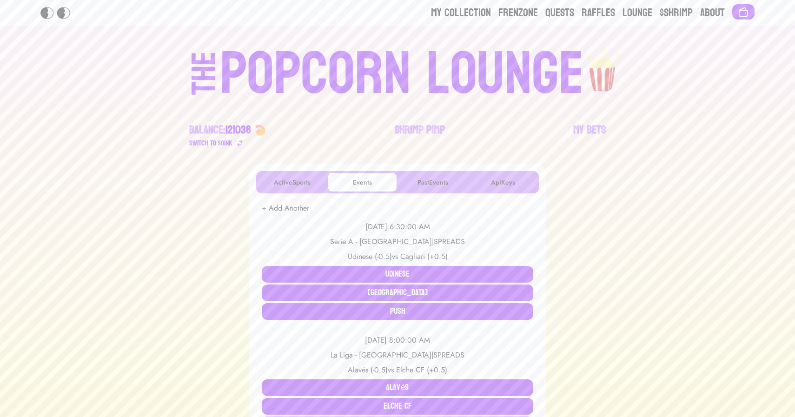
click at [365, 90] on div "POPCORN LOUNGE" at bounding box center [402, 74] width 364 height 59
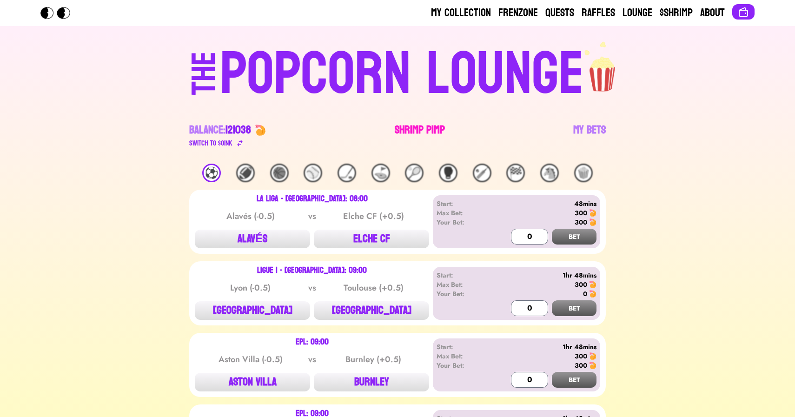
click at [424, 128] on link "Shrimp Pimp" at bounding box center [419, 136] width 50 height 26
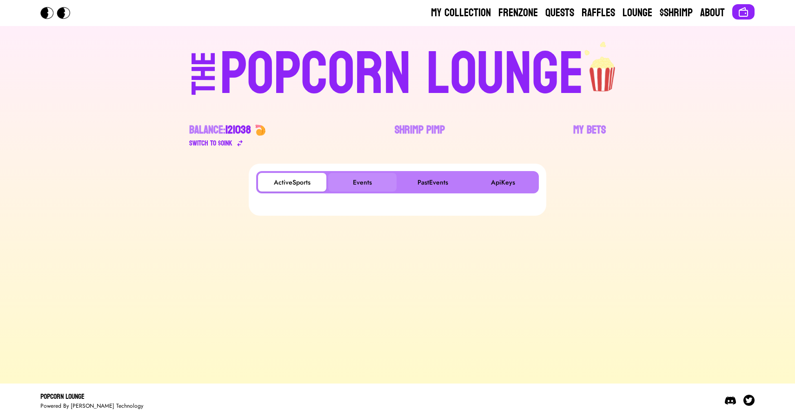
click at [372, 178] on button "Events" at bounding box center [362, 182] width 68 height 19
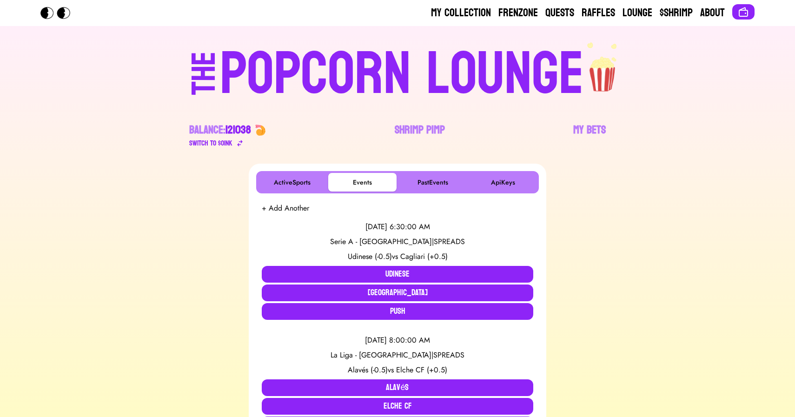
click at [402, 52] on div "POPCORN LOUNGE" at bounding box center [402, 74] width 364 height 59
